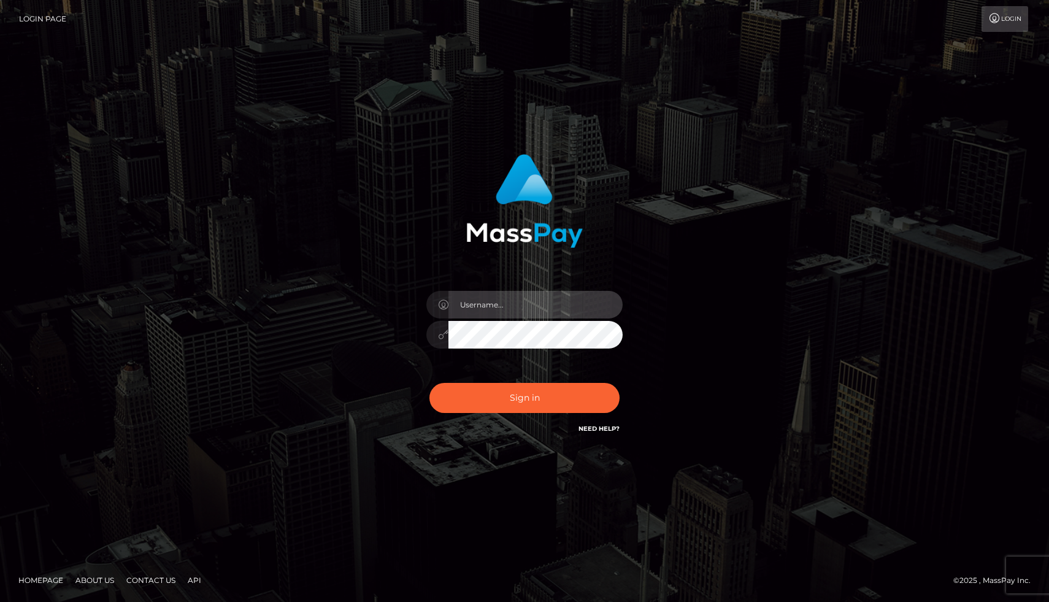
type input "joel.whop"
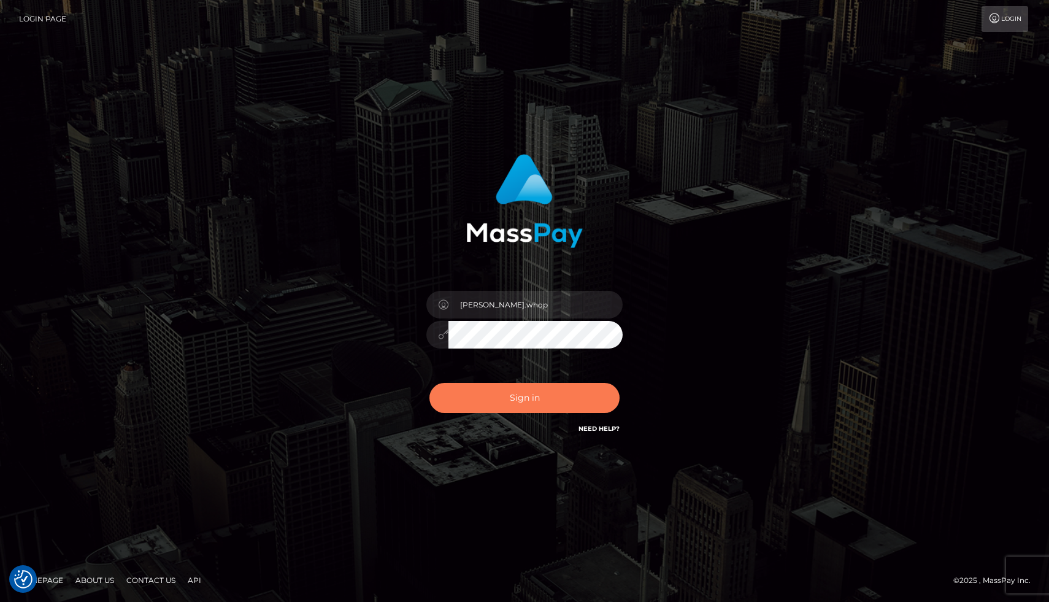
click at [512, 400] on button "Sign in" at bounding box center [524, 398] width 190 height 30
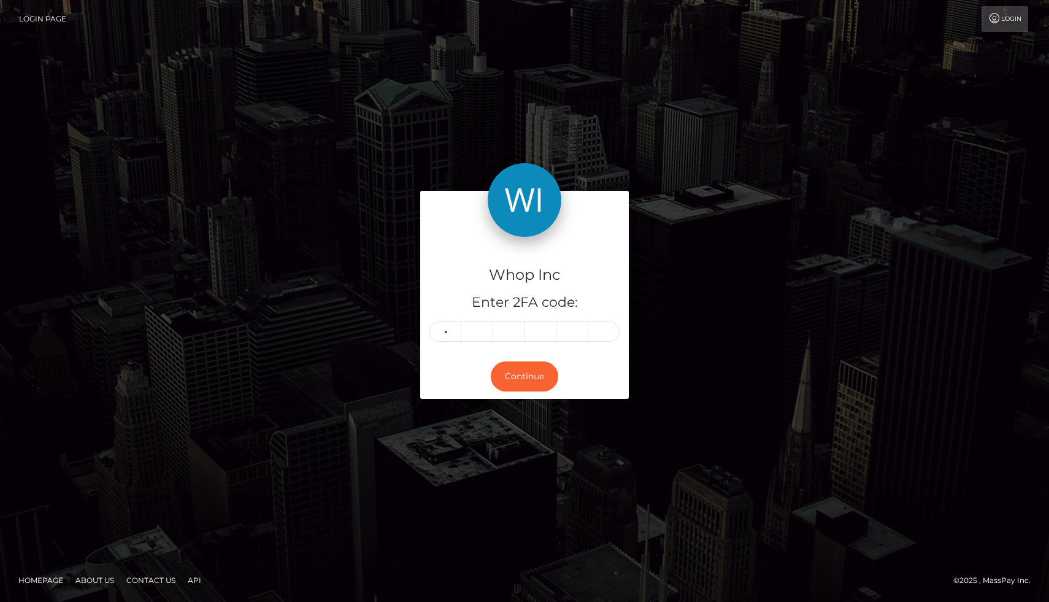
type input "2"
type input "5"
type input "0"
type input "3"
type input "9"
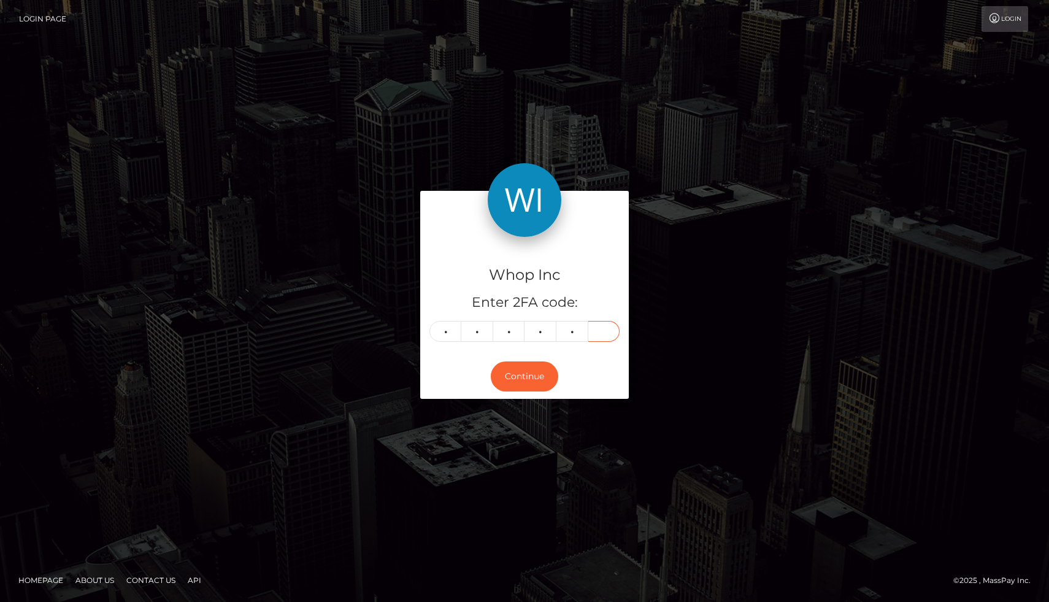
type input "7"
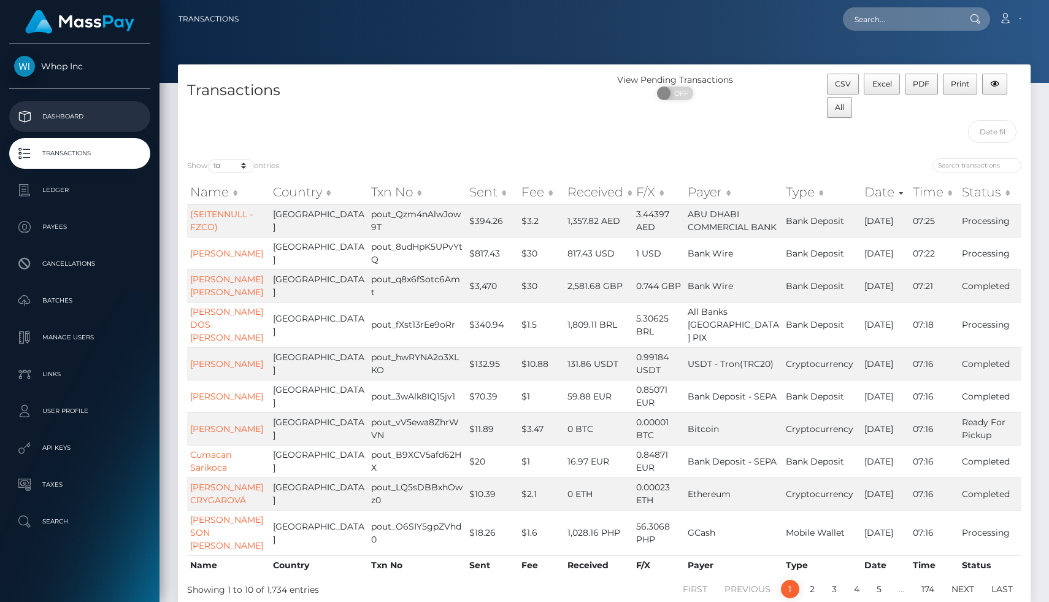
click at [67, 122] on p "Dashboard" at bounding box center [79, 116] width 131 height 18
click at [80, 128] on link "Dashboard" at bounding box center [79, 116] width 141 height 31
click at [60, 116] on p "Dashboard" at bounding box center [79, 116] width 131 height 18
